Goal: Task Accomplishment & Management: Manage account settings

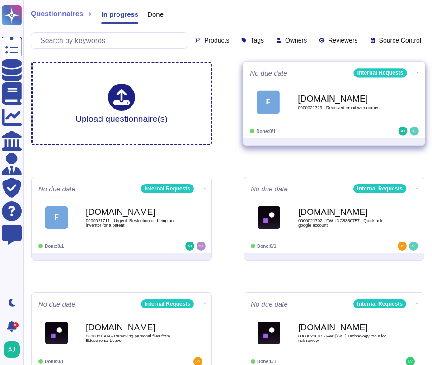
click at [344, 122] on div "F [DOMAIN_NAME] 0000021729 - Received email with names" at bounding box center [334, 102] width 168 height 46
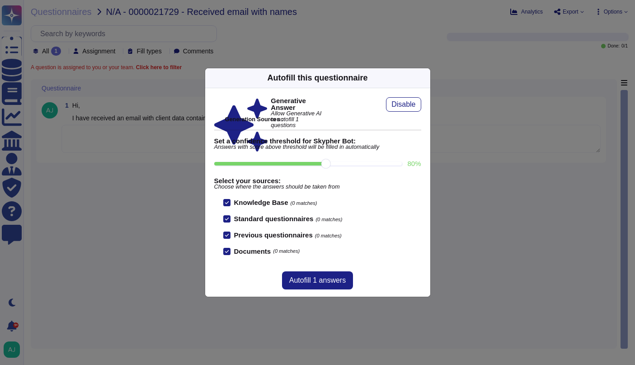
click at [371, 24] on div "Autofill this questionnaire Generative Answer Allow Generative AI to autofill 1…" at bounding box center [317, 182] width 635 height 365
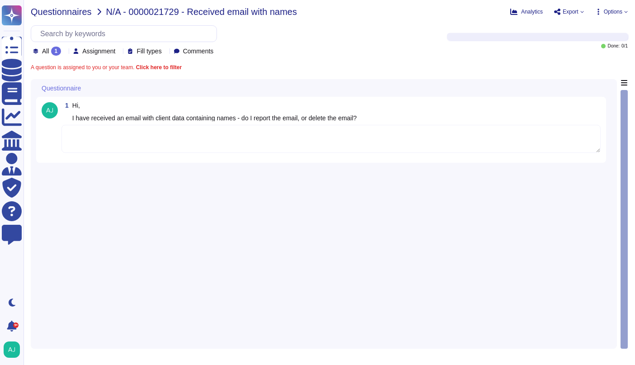
click at [65, 9] on span "Questionnaires" at bounding box center [61, 11] width 61 height 9
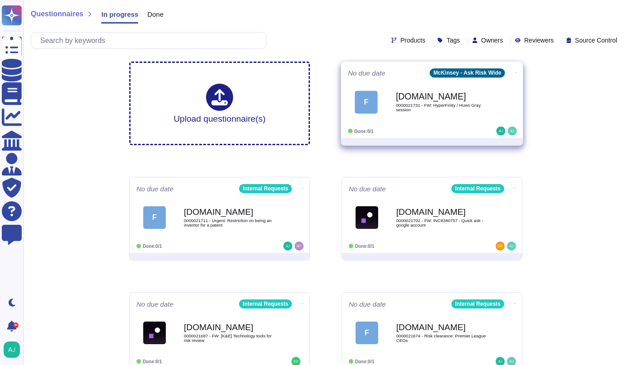
click at [438, 103] on span "F [DOMAIN_NAME] 0000021731 - FW: HyperFinity / Huws Gray session" at bounding box center [432, 102] width 168 height 37
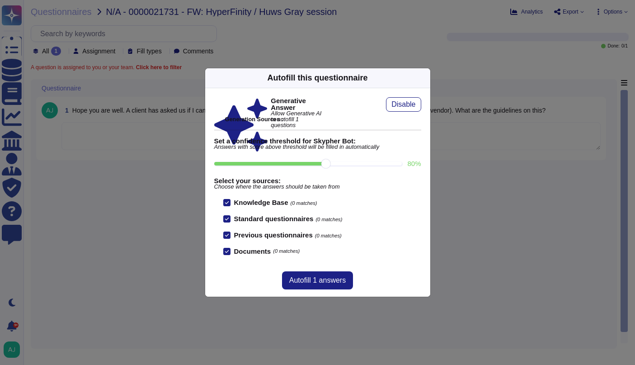
click at [425, 78] on icon at bounding box center [425, 78] width 0 height 0
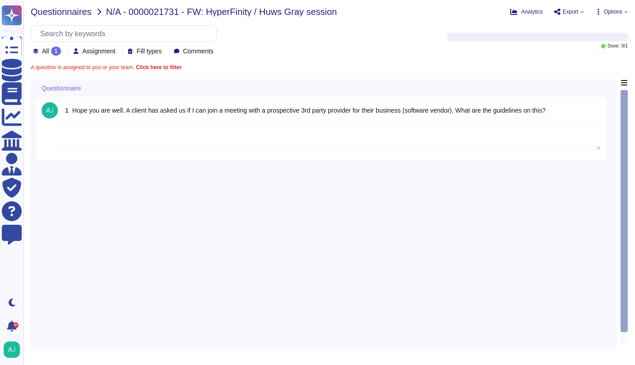
click at [64, 15] on span "Questionnaires" at bounding box center [61, 11] width 61 height 9
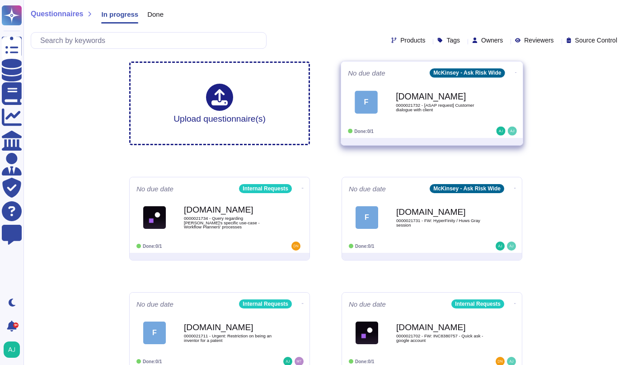
click at [438, 123] on div "F [DOMAIN_NAME] 0000021732 - [ASAP request] Customer dialogue with client" at bounding box center [432, 102] width 168 height 46
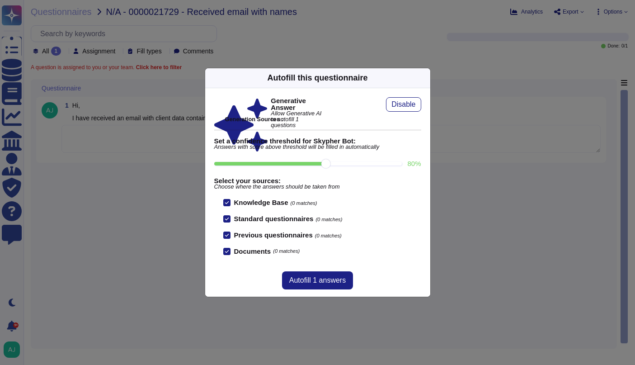
click at [425, 78] on icon at bounding box center [425, 78] width 0 height 0
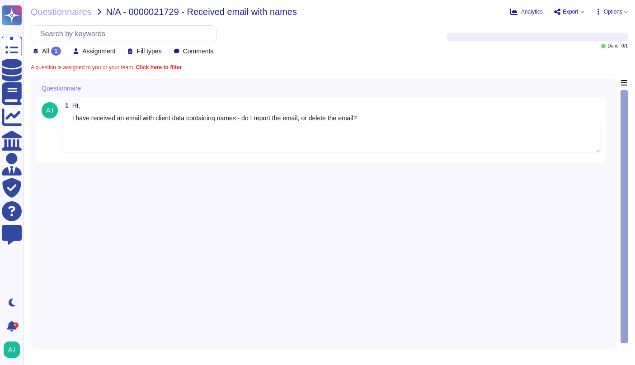
click at [186, 148] on textarea at bounding box center [330, 139] width 539 height 28
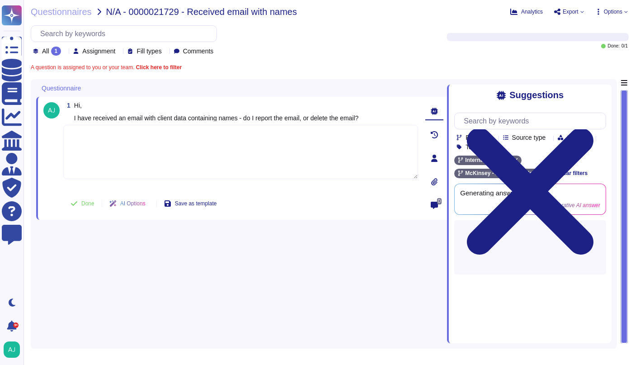
paste textarea "I am cc-ing our Security Operations Center to assist: @SOC, can you please assi…"
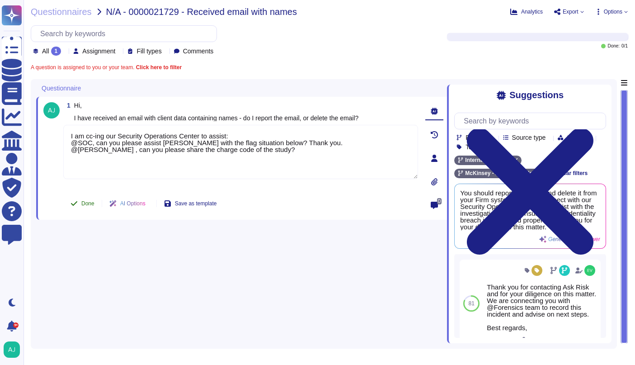
type textarea "I am cc-ing our Security Operations Center to assist: @SOC, can you please assi…"
click at [89, 205] on span "Done" at bounding box center [87, 203] width 13 height 5
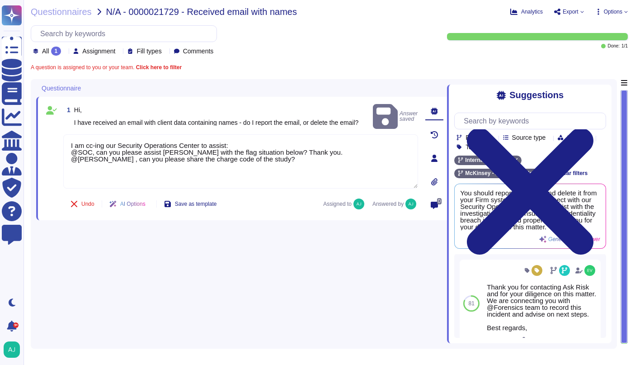
click at [66, 18] on div "Questionnaires N/A - 0000021729 - Received email with names Analytics Export Op…" at bounding box center [328, 182] width 611 height 365
click at [70, 14] on span "Questionnaires" at bounding box center [61, 11] width 61 height 9
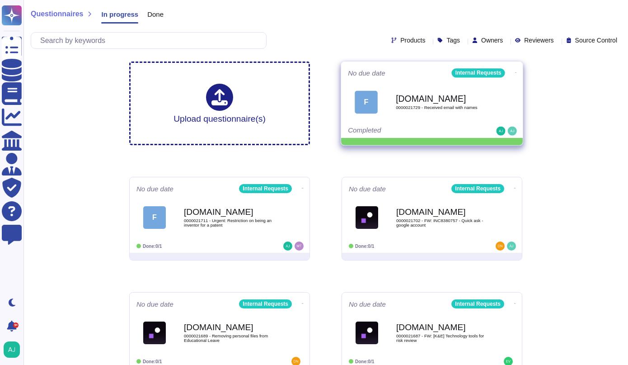
click at [515, 71] on icon at bounding box center [516, 72] width 2 height 2
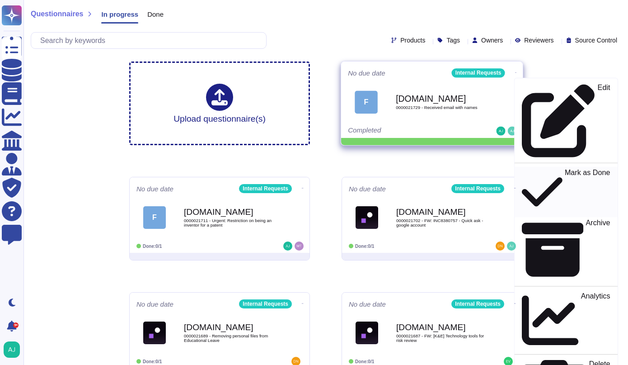
click at [565, 169] on p "Mark as Done" at bounding box center [588, 192] width 46 height 46
